Goal: Navigation & Orientation: Find specific page/section

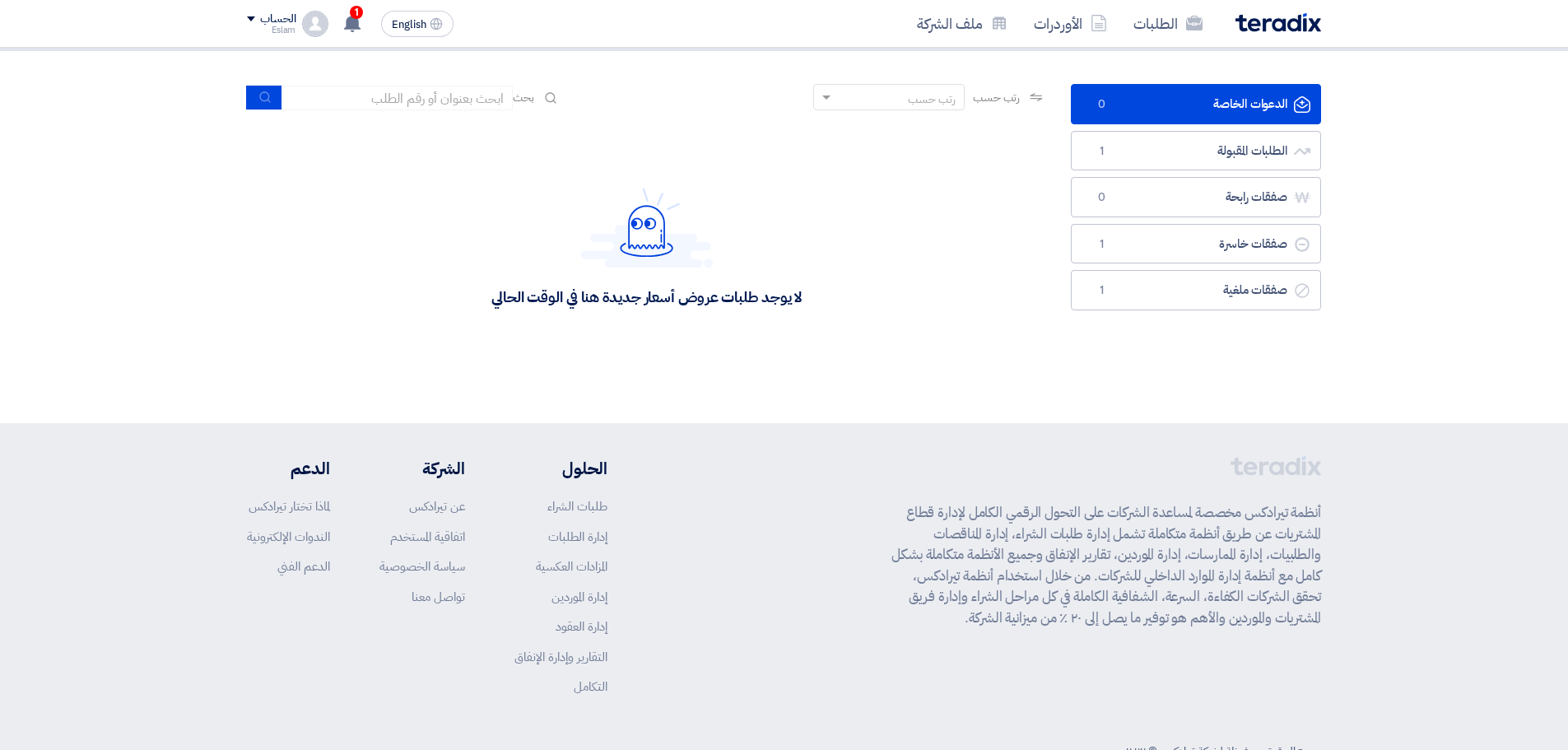
scroll to position [129, 0]
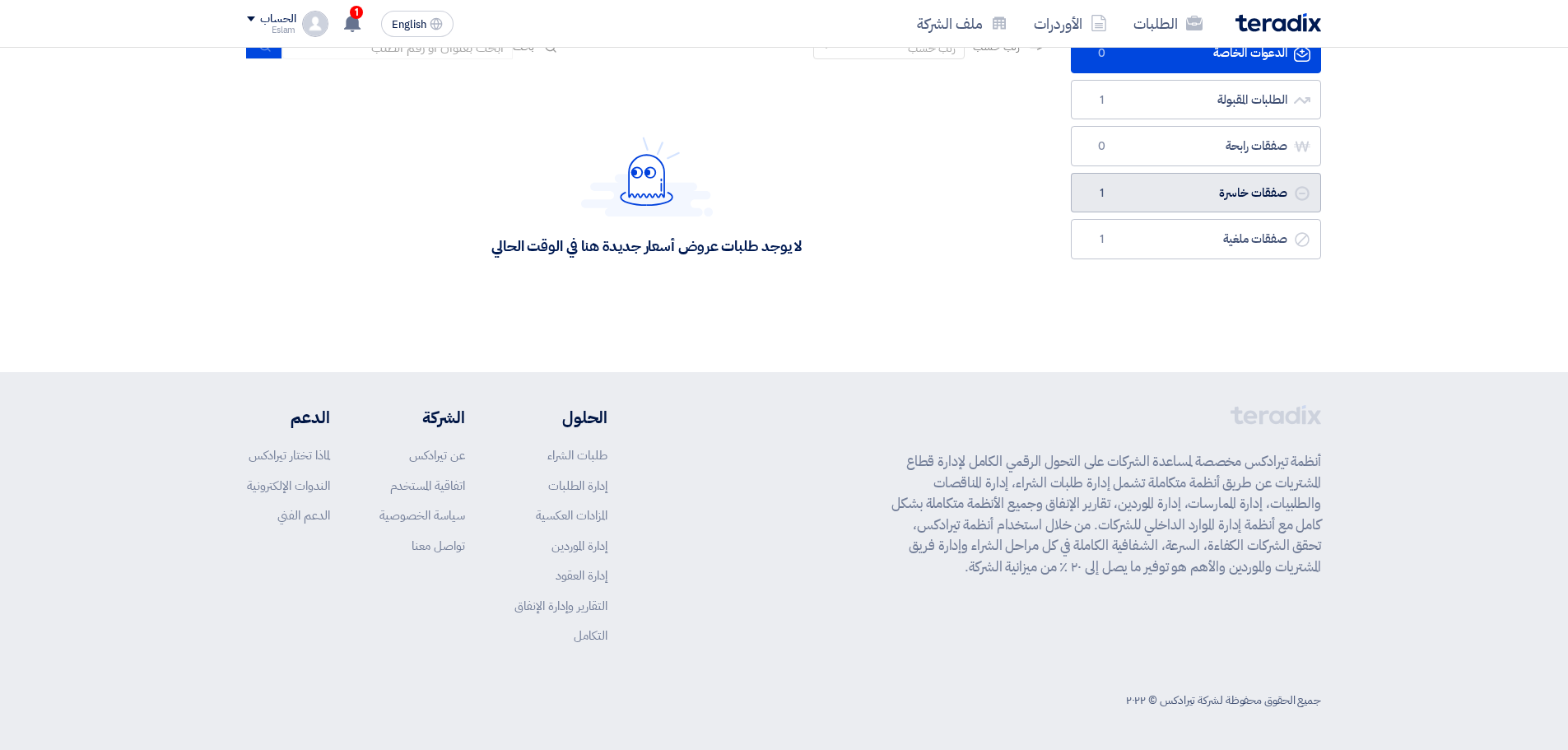
click at [1274, 208] on link "صفقات خاسرة صفقات خاسرة 1" at bounding box center [1196, 193] width 250 height 40
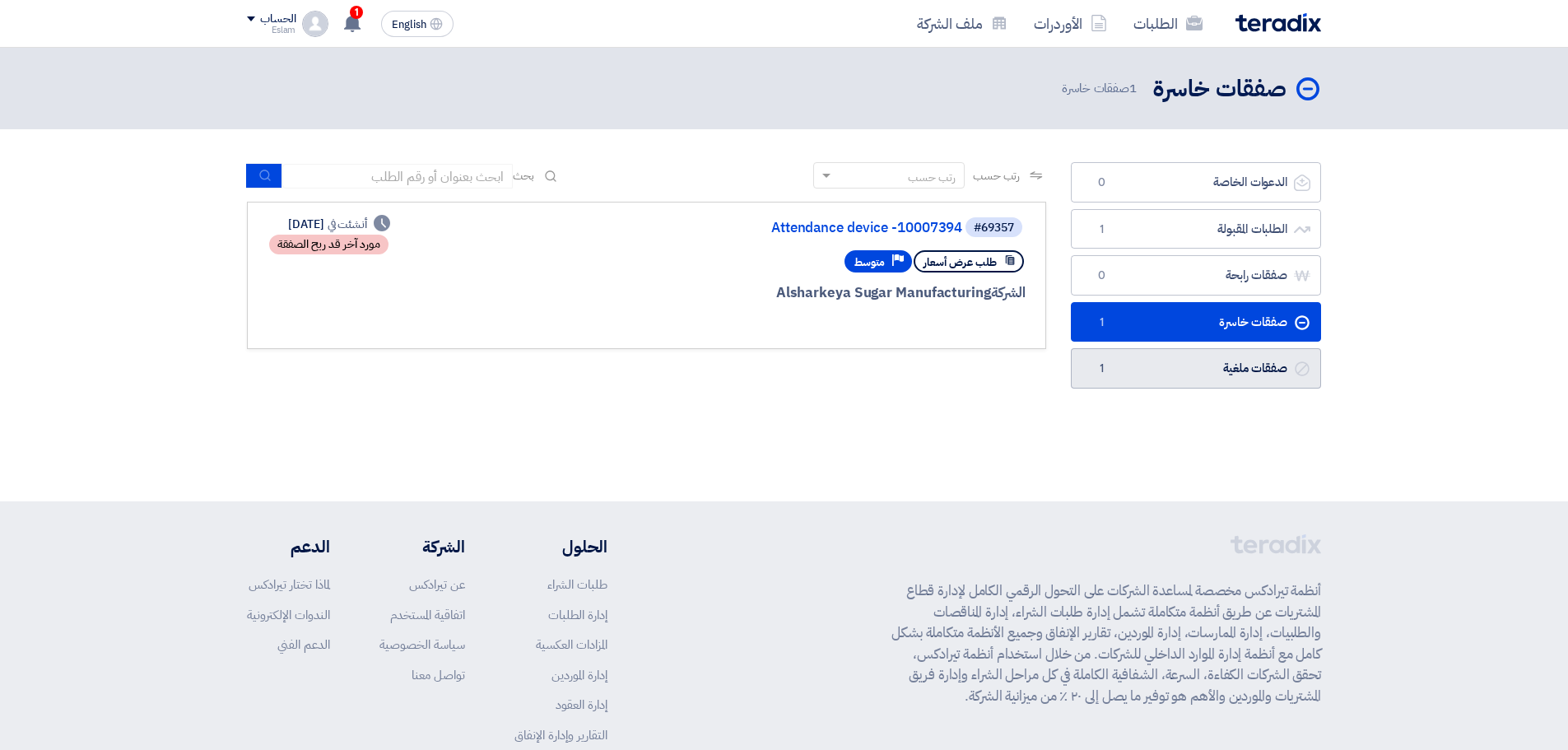
click at [1252, 359] on link "صفقات ملغية صفقات ملغية 1" at bounding box center [1196, 368] width 250 height 40
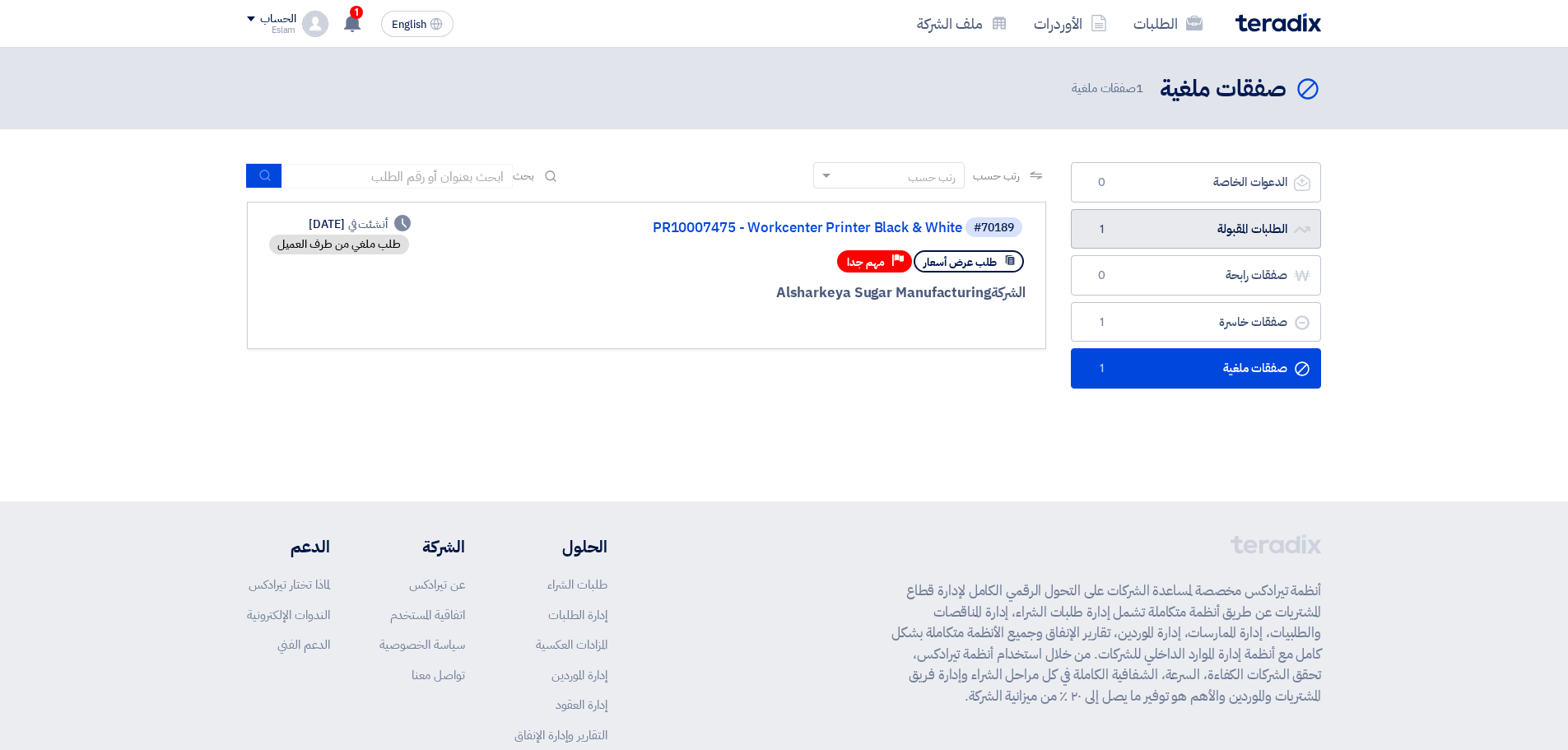
click at [1245, 240] on link "الطلبات المقبولة الطلبات المقبولة 1" at bounding box center [1196, 229] width 250 height 40
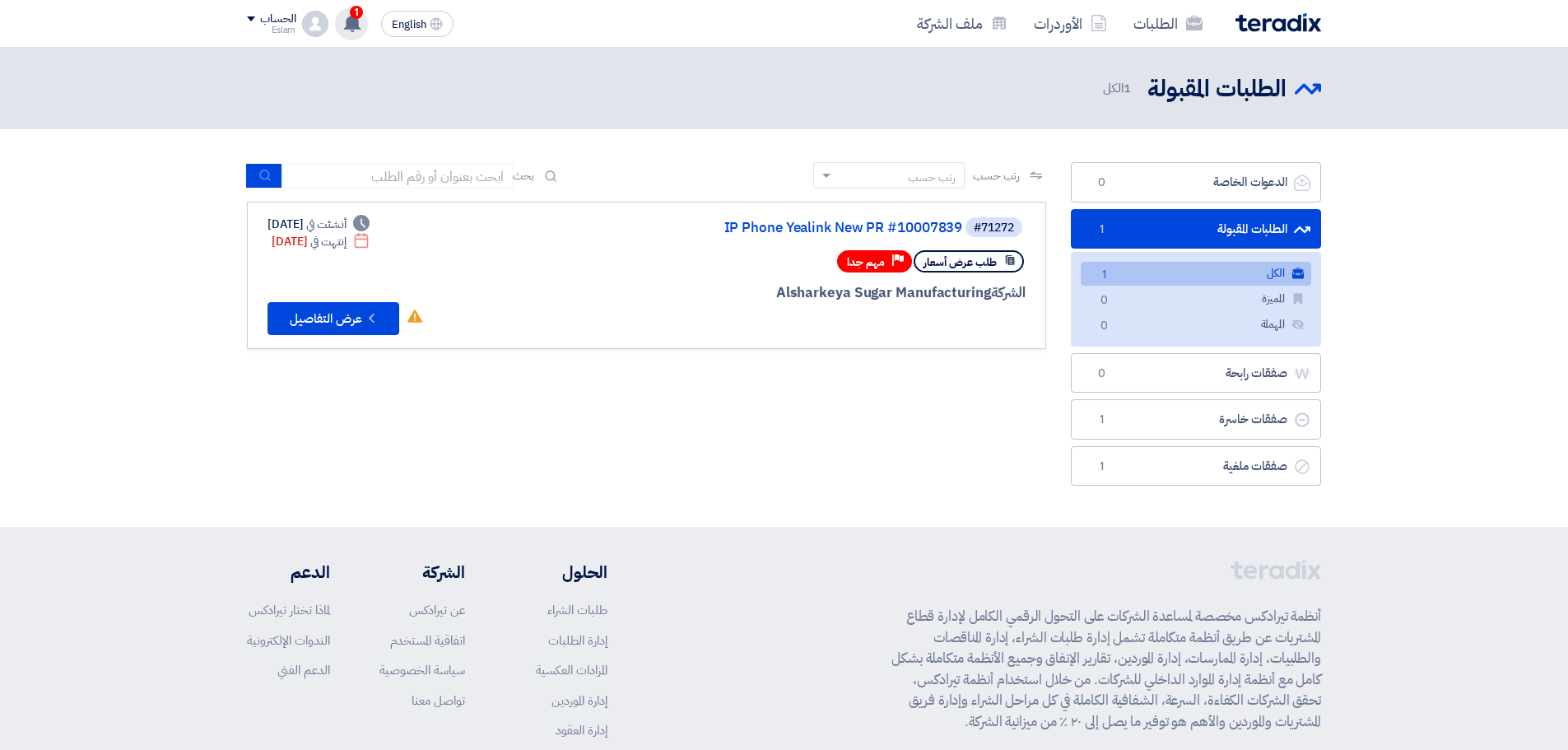
click at [367, 33] on div "1 تعديل جديد خاص بطلب شراء " IP Phone Yealink New PR #10007839". [DATE] تم نشر …" at bounding box center [351, 23] width 33 height 33
